Goal: Task Accomplishment & Management: Use online tool/utility

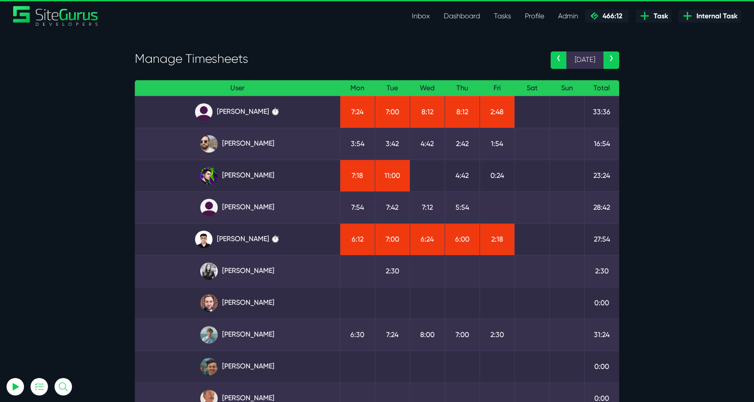
select select "0"
click at [259, 231] on link "Kevin Abelgas" at bounding box center [237, 239] width 191 height 17
click at [266, 148] on link "Gary Purbrick" at bounding box center [237, 143] width 191 height 17
click at [242, 245] on link "Kevin Abelgas" at bounding box center [237, 239] width 191 height 17
click at [265, 334] on link "Matt Jones ⏱️" at bounding box center [237, 334] width 191 height 17
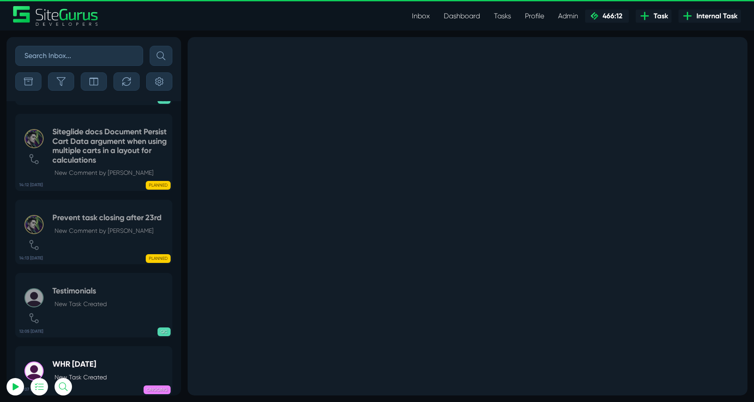
select select "0"
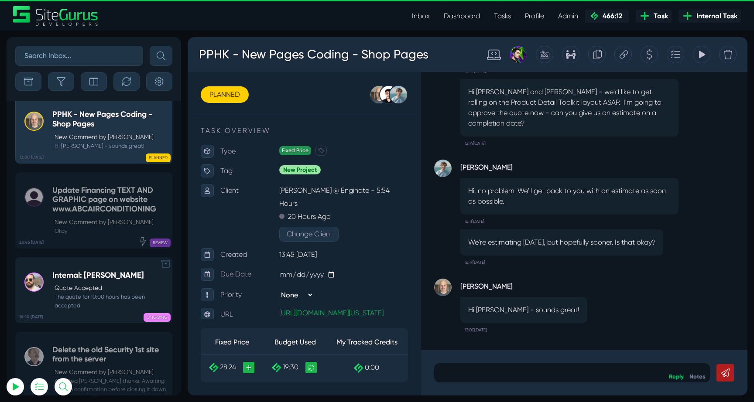
click at [123, 293] on small "The quote for 10:00 hours has been accepted" at bounding box center [109, 301] width 115 height 17
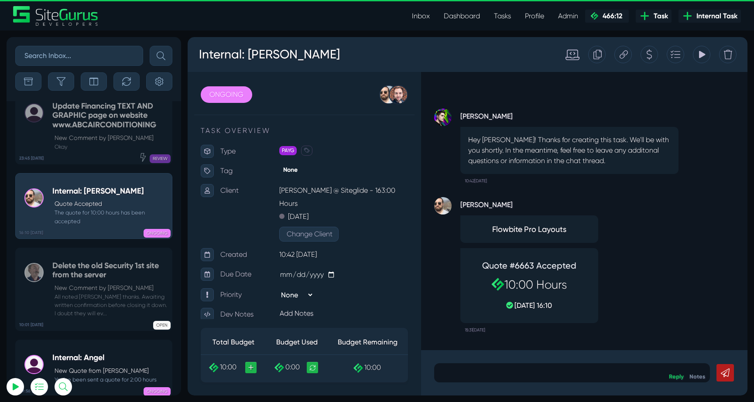
scroll to position [-34472, 0]
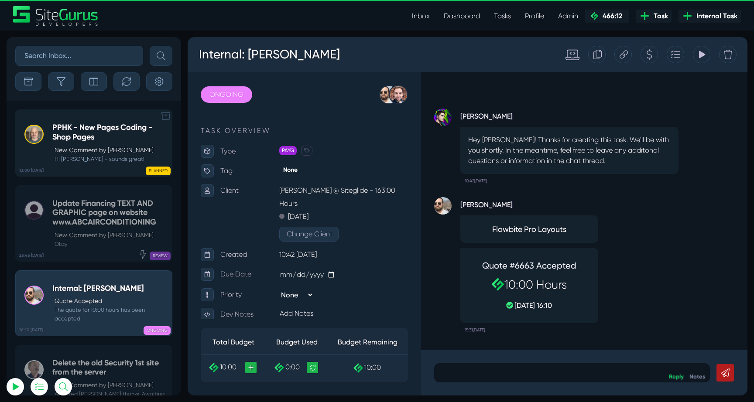
click at [88, 169] on div "PLANNED" at bounding box center [126, 169] width 87 height 9
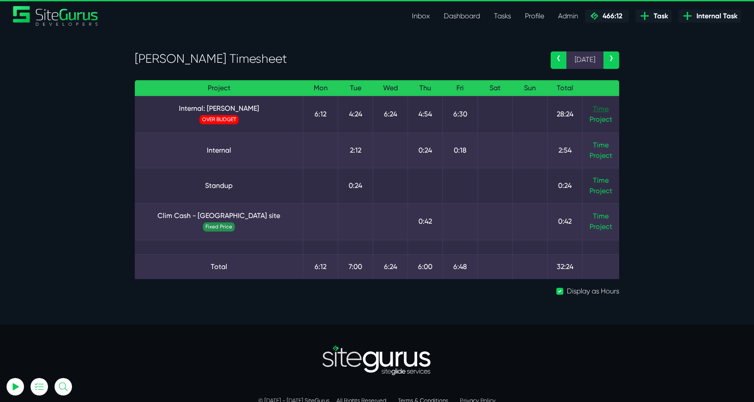
click at [601, 107] on link "Time" at bounding box center [601, 109] width 16 height 8
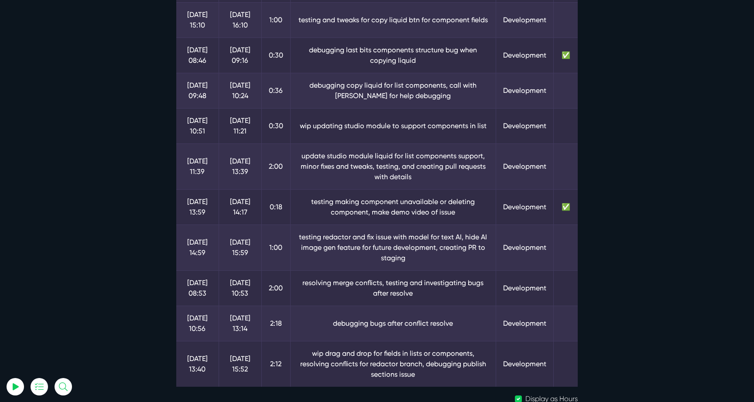
scroll to position [500, 0]
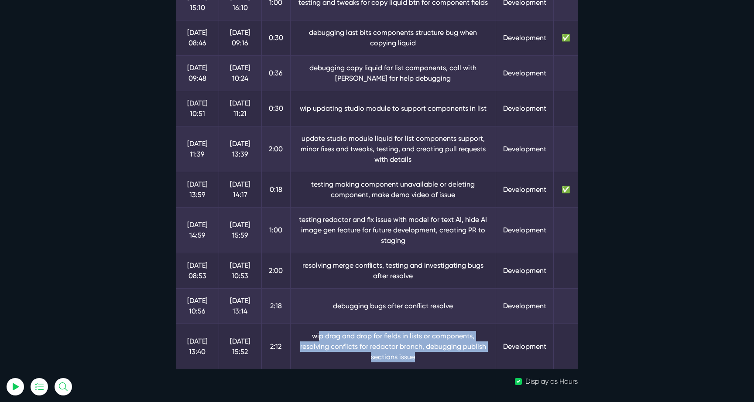
drag, startPoint x: 302, startPoint y: 335, endPoint x: 456, endPoint y: 357, distance: 155.6
click at [456, 357] on td "wip drag and drop for fields in lists or components, resolving conflicts for re…" at bounding box center [393, 347] width 206 height 46
click at [454, 357] on td "wip drag and drop for fields in lists or components, resolving conflicts for re…" at bounding box center [393, 347] width 206 height 46
drag, startPoint x: 334, startPoint y: 338, endPoint x: 443, endPoint y: 353, distance: 110.0
click at [443, 353] on td "wip drag and drop for fields in lists or components, resolving conflicts for re…" at bounding box center [393, 347] width 206 height 46
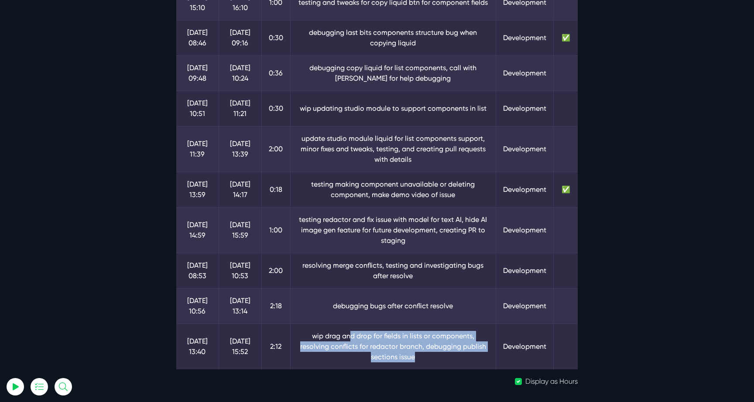
click at [443, 353] on td "wip drag and drop for fields in lists or components, resolving conflicts for re…" at bounding box center [393, 347] width 206 height 46
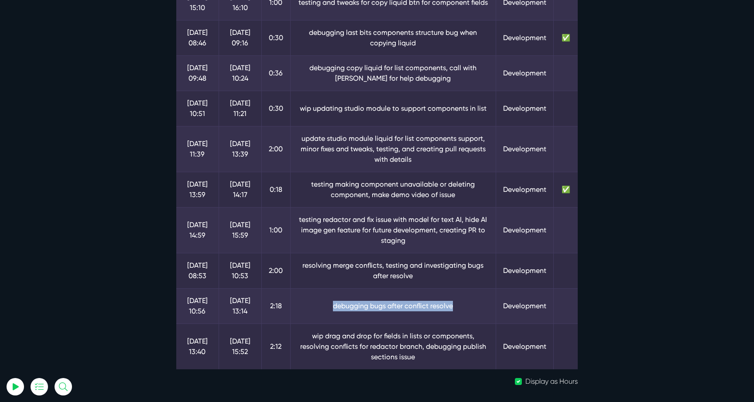
drag, startPoint x: 316, startPoint y: 306, endPoint x: 465, endPoint y: 306, distance: 149.2
click at [465, 306] on td "debugging bugs after conflict resolve" at bounding box center [393, 305] width 206 height 35
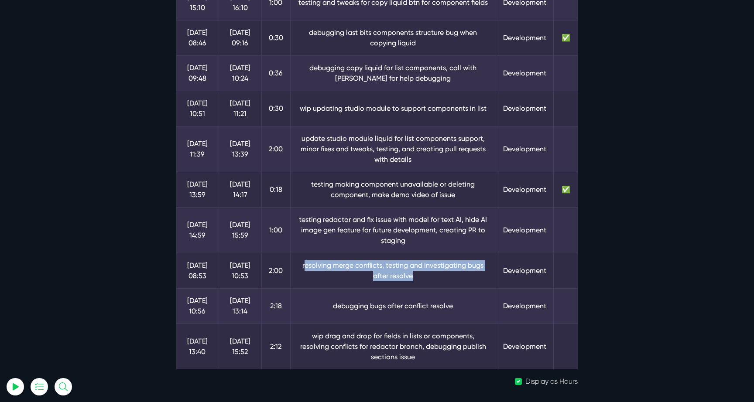
drag, startPoint x: 304, startPoint y: 269, endPoint x: 459, endPoint y: 271, distance: 155.3
click at [459, 271] on td "resolving merge conflicts, testing and investigating bugs after resolve" at bounding box center [393, 270] width 206 height 35
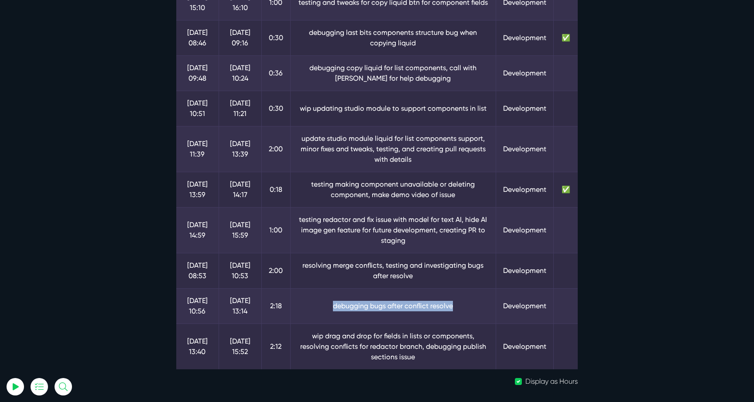
drag, startPoint x: 322, startPoint y: 307, endPoint x: 474, endPoint y: 307, distance: 151.8
click at [474, 307] on td "debugging bugs after conflict resolve" at bounding box center [393, 305] width 206 height 35
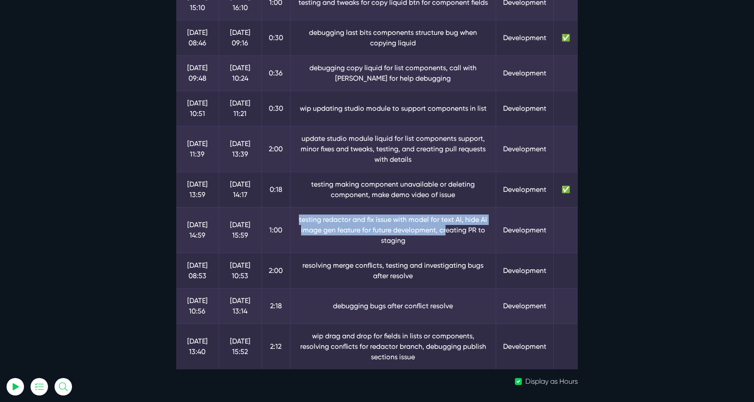
drag, startPoint x: 306, startPoint y: 215, endPoint x: 445, endPoint y: 226, distance: 139.1
click at [445, 226] on td "testing redactor and fix issue with model for text AI, hide AI image gen featur…" at bounding box center [393, 230] width 206 height 46
drag, startPoint x: 346, startPoint y: 220, endPoint x: 454, endPoint y: 236, distance: 108.4
click at [454, 236] on td "testing redactor and fix issue with model for text AI, hide AI image gen featur…" at bounding box center [393, 230] width 206 height 46
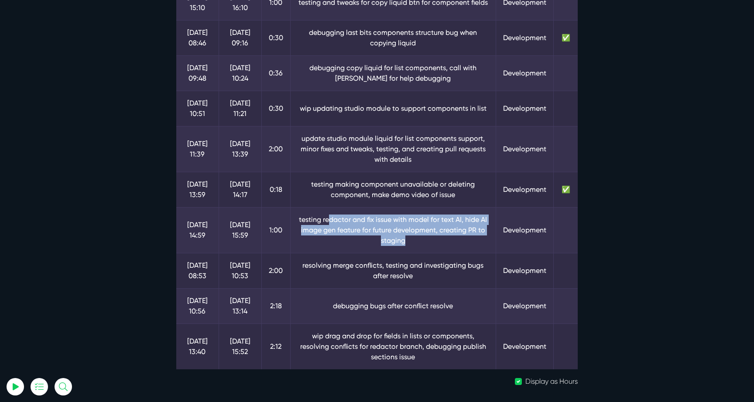
click at [454, 236] on td "testing redactor and fix issue with model for text AI, hide AI image gen featur…" at bounding box center [393, 230] width 206 height 46
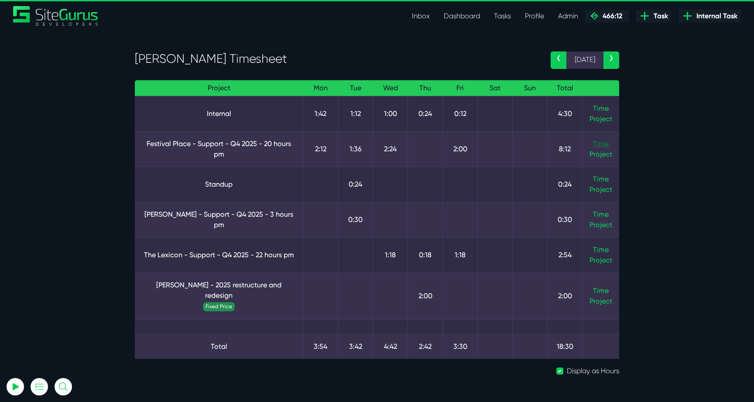
click at [603, 141] on link "Time" at bounding box center [601, 144] width 16 height 8
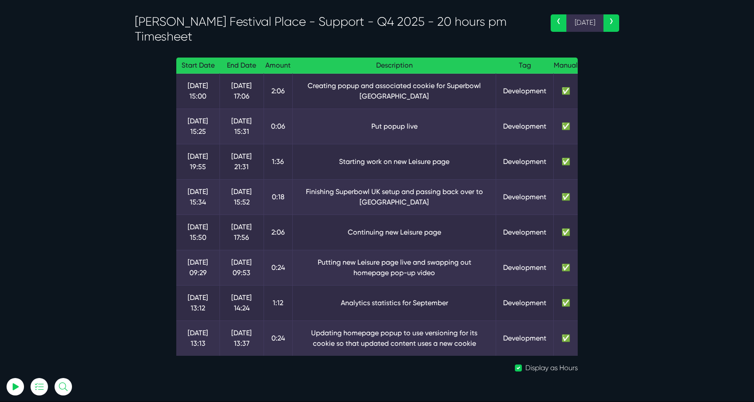
scroll to position [42, 0]
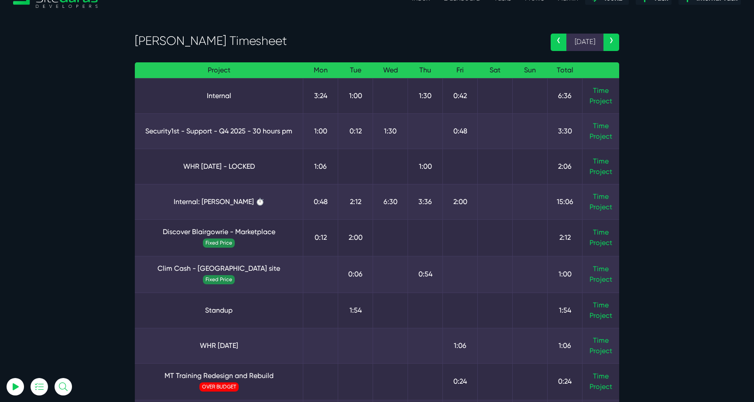
scroll to position [21, 0]
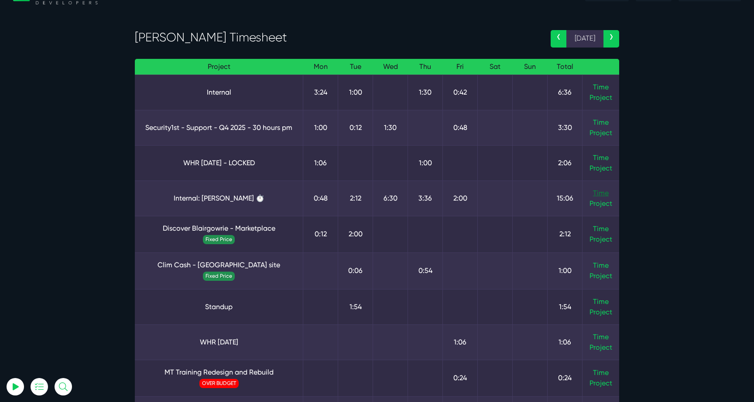
click at [596, 190] on link "Time" at bounding box center [601, 193] width 16 height 8
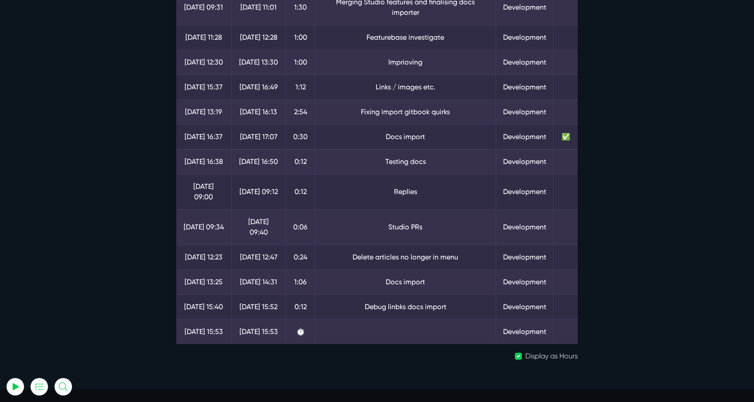
scroll to position [249, 0]
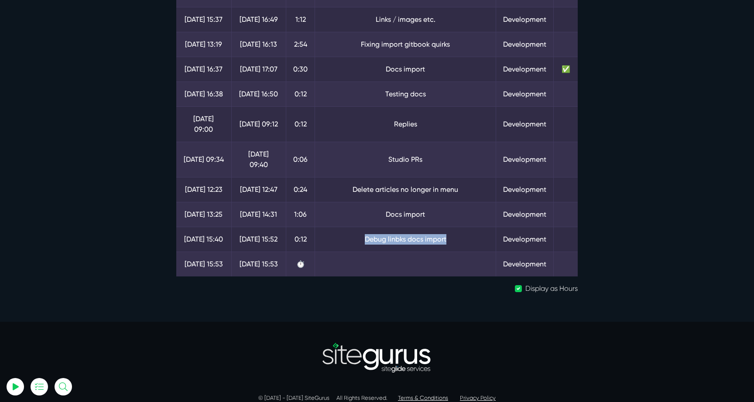
drag, startPoint x: 469, startPoint y: 237, endPoint x: 352, endPoint y: 237, distance: 116.9
click at [352, 237] on td "Debug linbks docs import" at bounding box center [405, 239] width 181 height 25
